Goal: Task Accomplishment & Management: Complete application form

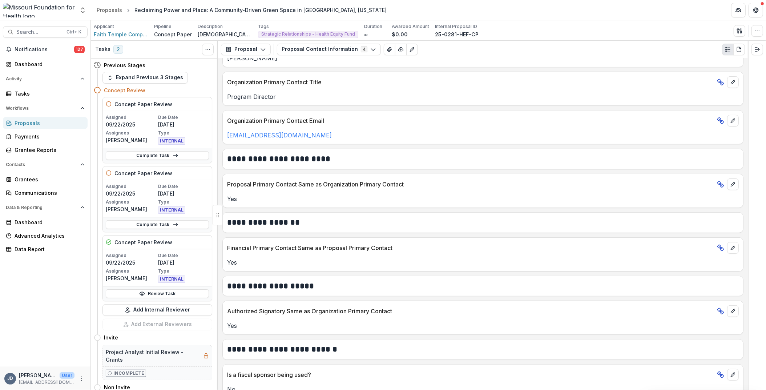
scroll to position [205, 0]
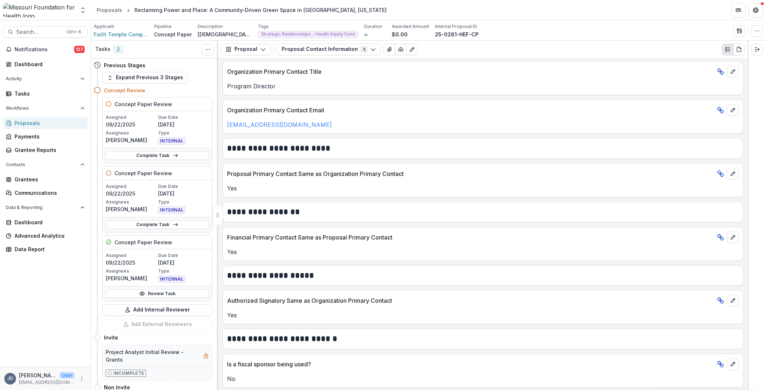
click at [187, 291] on link "Review Task" at bounding box center [157, 293] width 103 height 9
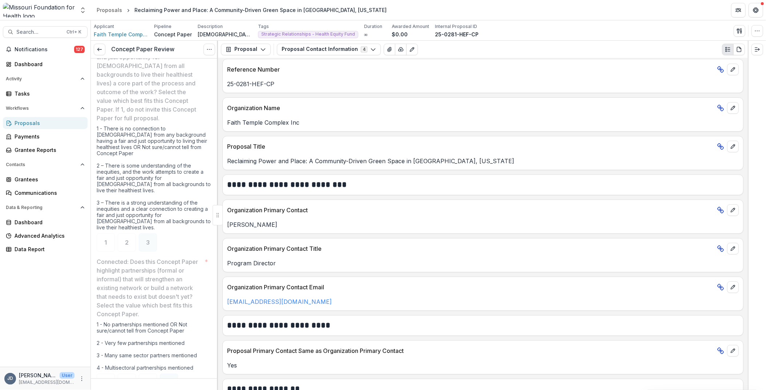
scroll to position [24, 0]
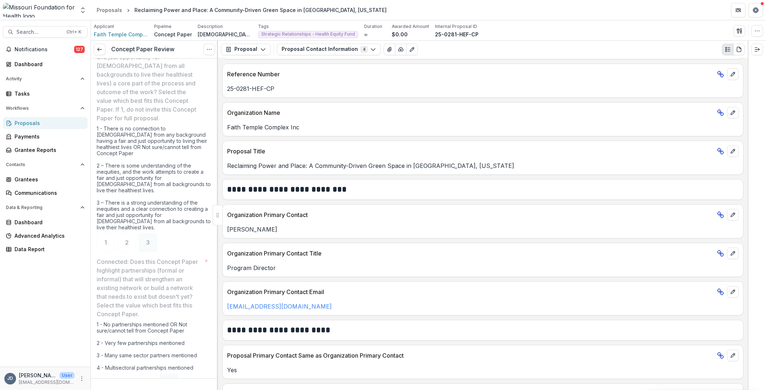
click at [318, 51] on button "Proposal Contact Information 4" at bounding box center [329, 50] width 104 height 12
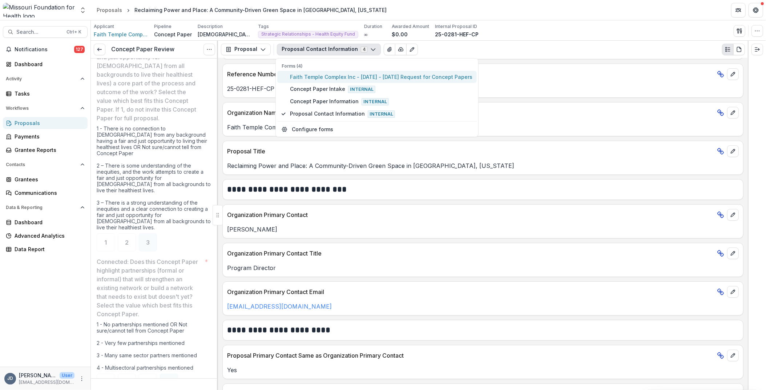
click at [320, 78] on span "Faith Temple Complex Inc - 2025 - 2025 Request for Concept Papers" at bounding box center [381, 77] width 182 height 8
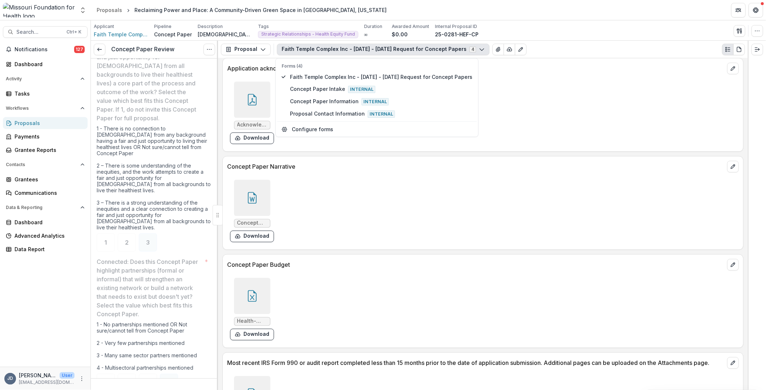
scroll to position [1877, 0]
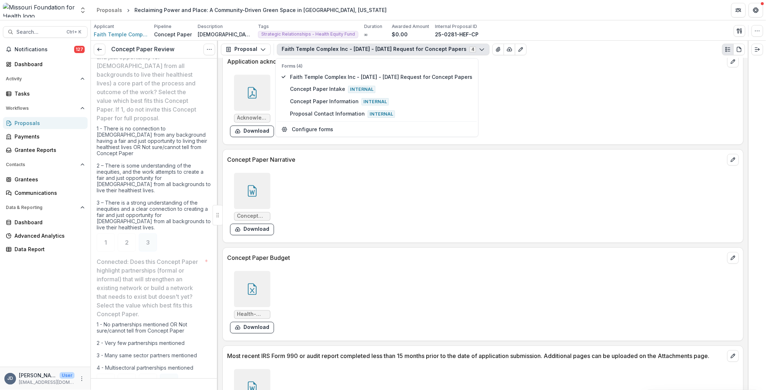
click at [252, 188] on icon at bounding box center [252, 191] width 12 height 12
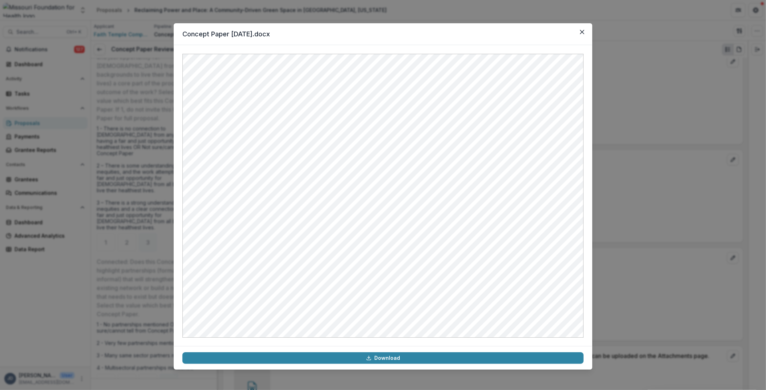
click at [583, 33] on icon "Close" at bounding box center [582, 32] width 4 height 4
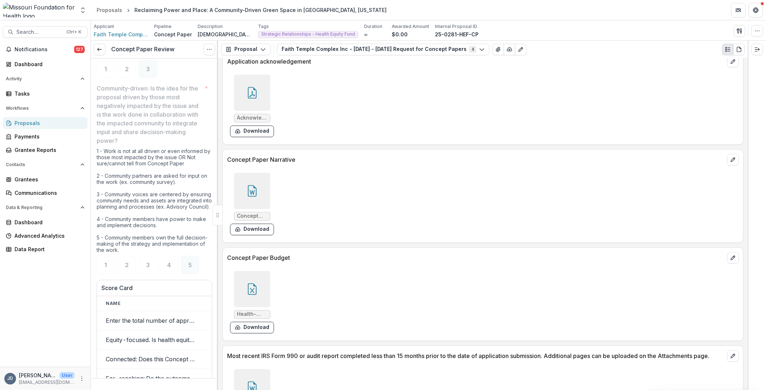
scroll to position [1163, 0]
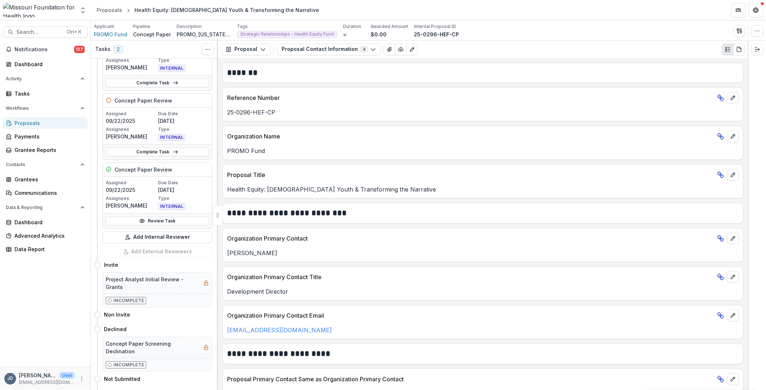
drag, startPoint x: 144, startPoint y: 221, endPoint x: 367, endPoint y: 160, distance: 230.9
click at [144, 221] on icon at bounding box center [142, 221] width 6 height 6
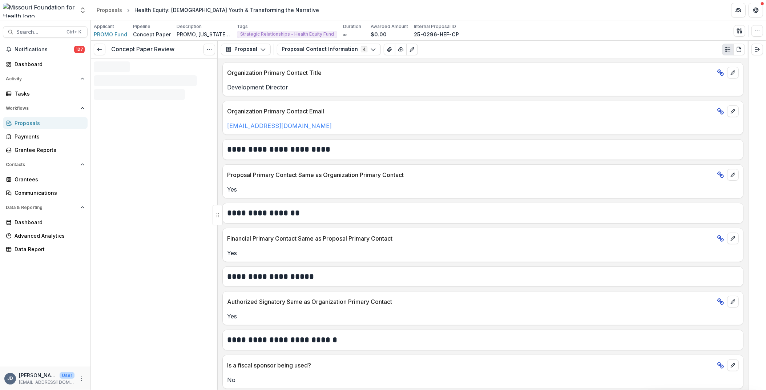
scroll to position [205, 0]
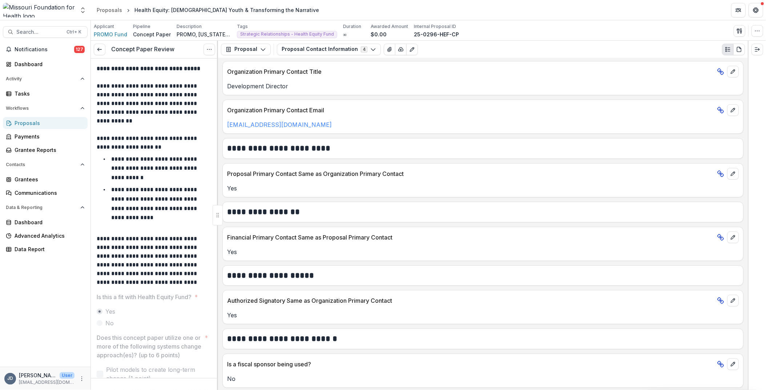
click at [325, 49] on button "Proposal Contact Information 4" at bounding box center [329, 50] width 104 height 12
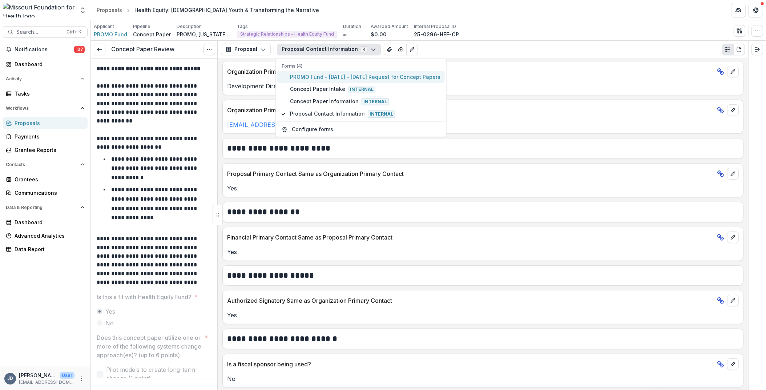
click at [311, 75] on span "PROMO Fund - 2025 - 2025 Request for Concept Papers" at bounding box center [365, 77] width 150 height 8
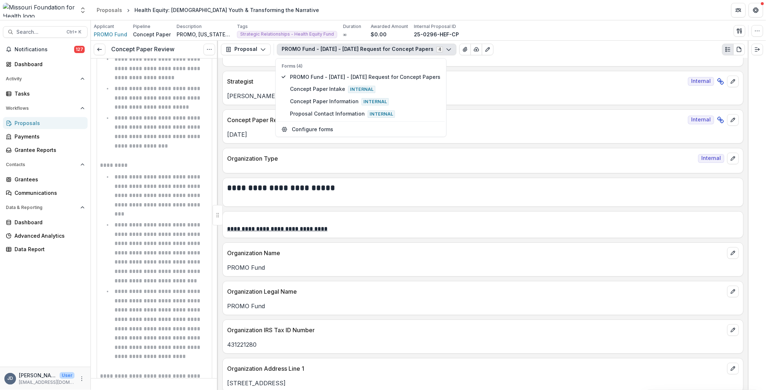
scroll to position [1672, 0]
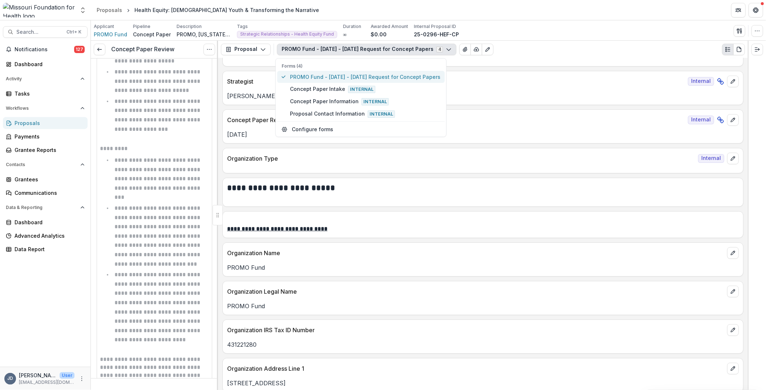
click at [370, 74] on span "PROMO Fund - 2025 - 2025 Request for Concept Papers" at bounding box center [365, 77] width 150 height 8
click at [471, 67] on div "**********" at bounding box center [483, 224] width 530 height 332
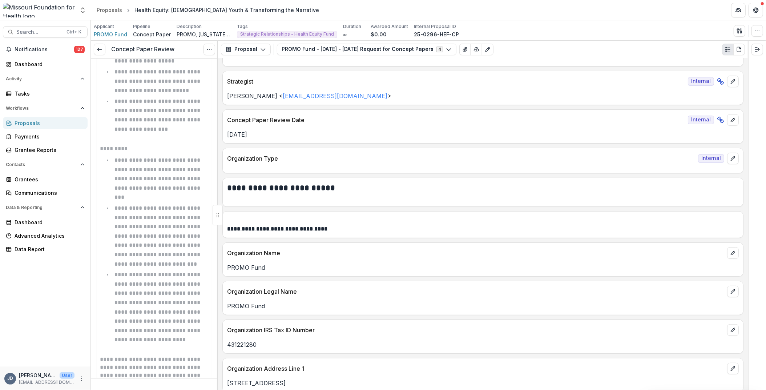
click at [269, 82] on p "Strategist" at bounding box center [456, 81] width 458 height 9
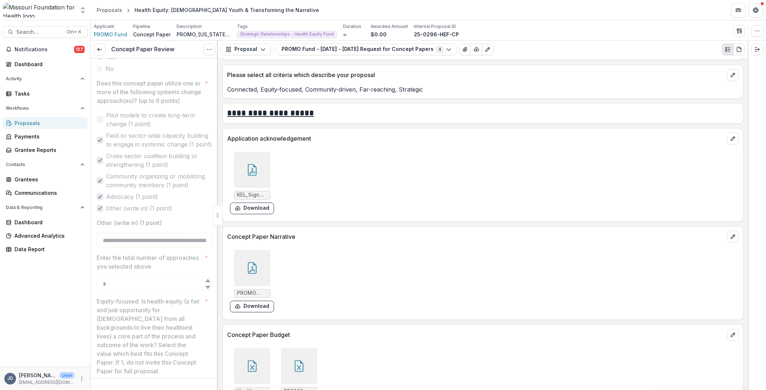
scroll to position [1740, 0]
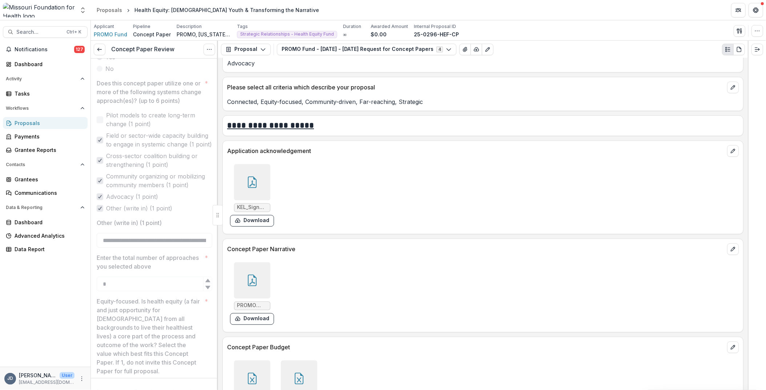
click at [254, 273] on div at bounding box center [252, 280] width 36 height 36
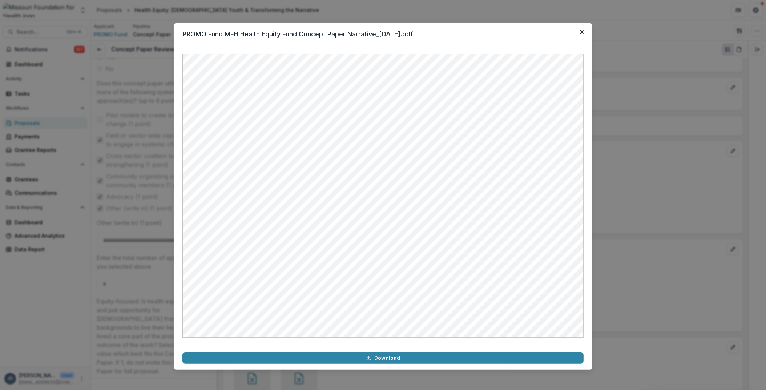
click at [108, 168] on div "PROMO Fund MFH Health Equity Fund Concept Paper Narrative_8.26.25.pdf Download" at bounding box center [383, 195] width 766 height 390
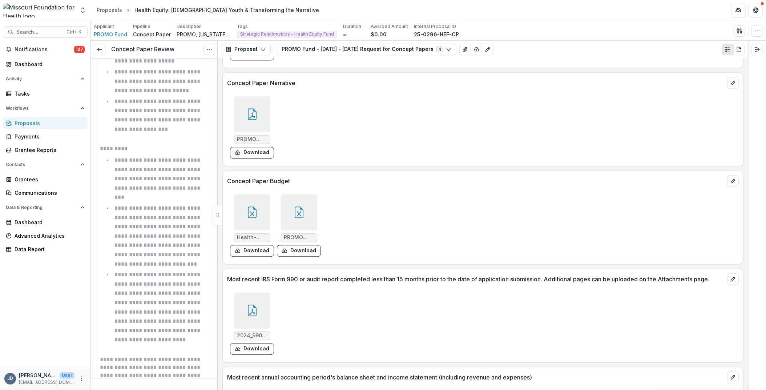
scroll to position [1922, 0]
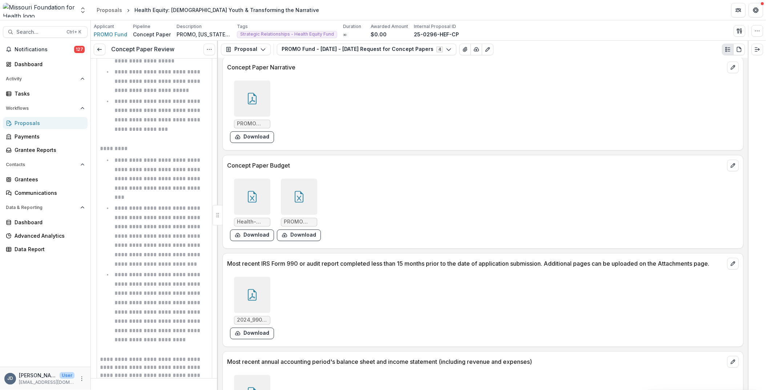
click at [257, 178] on div at bounding box center [252, 196] width 36 height 36
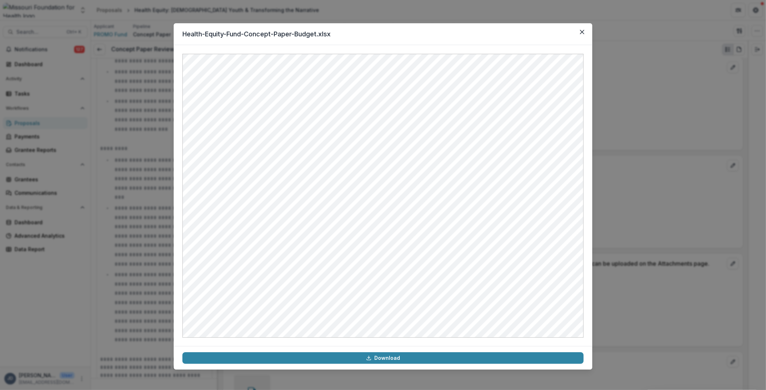
click at [582, 30] on icon "Close" at bounding box center [582, 32] width 4 height 4
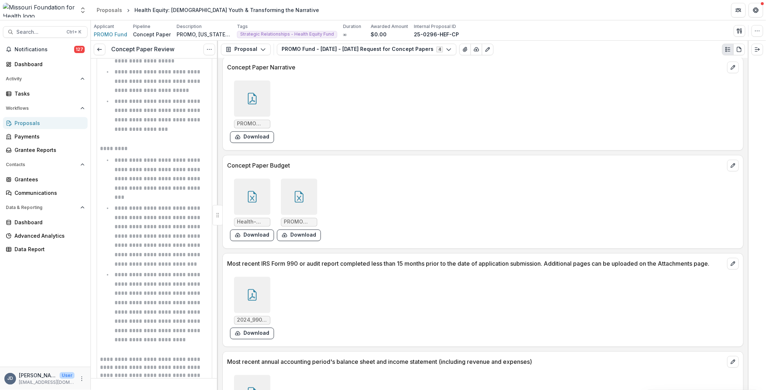
click at [308, 180] on div at bounding box center [299, 196] width 36 height 36
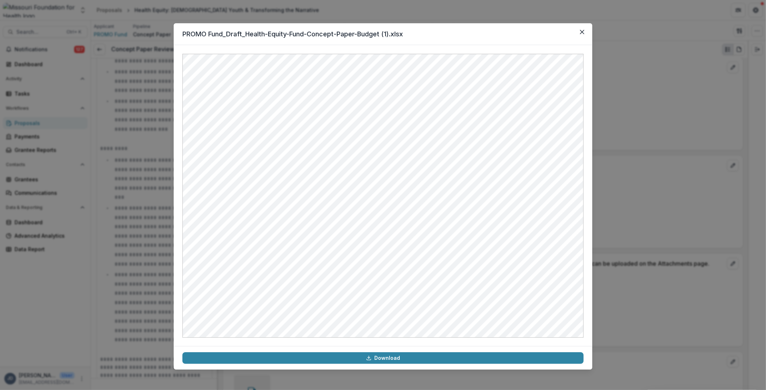
click at [511, 32] on header "PROMO Fund_Draft_Health-Equity-Fund-Concept-Paper-Budget (1).xlsx" at bounding box center [383, 34] width 419 height 22
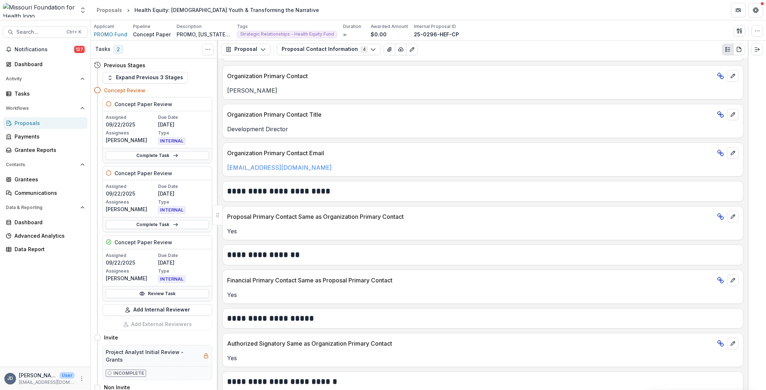
scroll to position [181, 0]
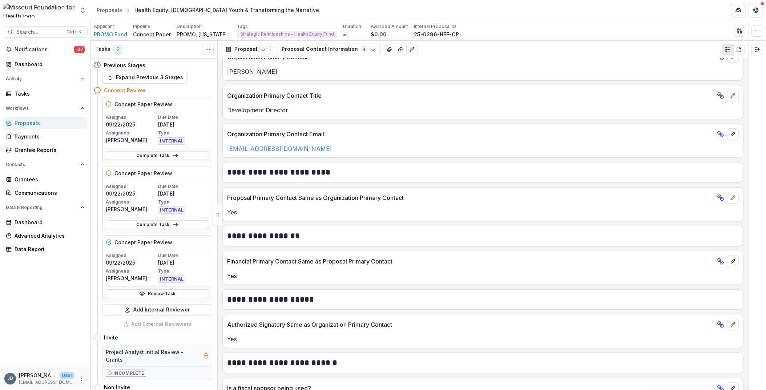
click at [330, 47] on button "Proposal Contact Information 4" at bounding box center [329, 50] width 104 height 12
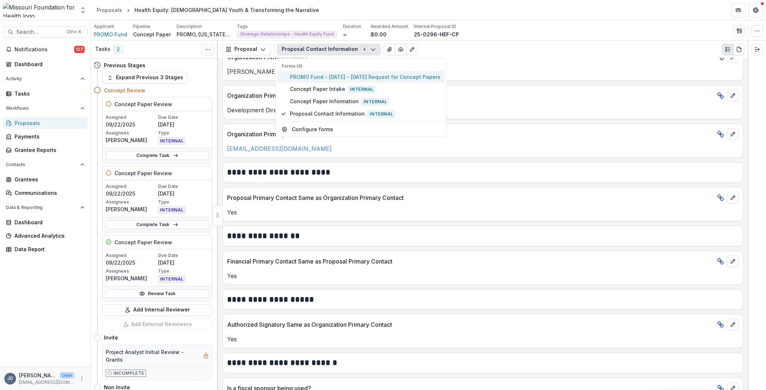
click at [325, 77] on span "PROMO Fund - 2025 - 2025 Request for Concept Papers" at bounding box center [365, 77] width 150 height 8
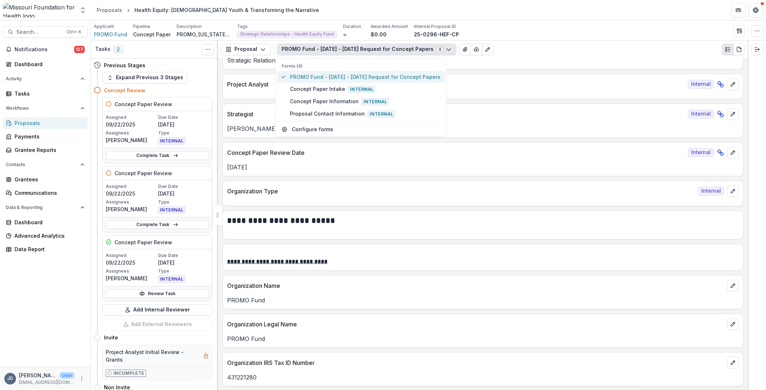
click at [325, 77] on span "PROMO Fund - 2025 - 2025 Request for Concept Papers" at bounding box center [365, 77] width 150 height 8
click at [416, 78] on span "PROMO Fund - 2025 - 2025 Request for Concept Papers" at bounding box center [365, 77] width 150 height 8
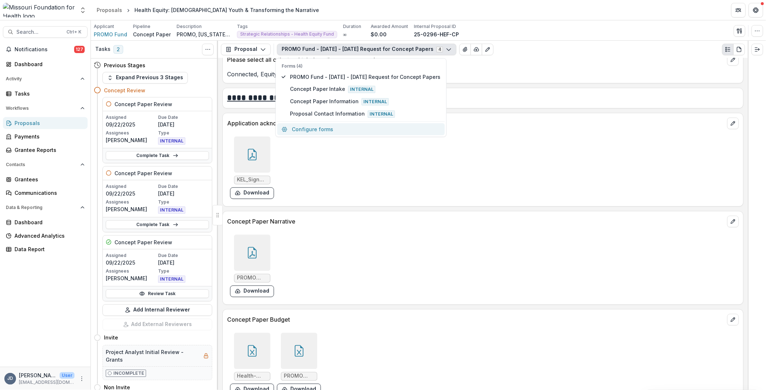
scroll to position [1781, 0]
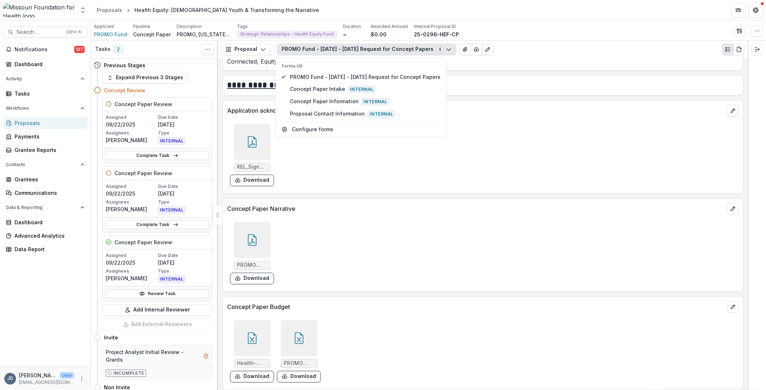
click at [259, 225] on div at bounding box center [252, 240] width 36 height 36
